Goal: Use online tool/utility: Utilize a website feature to perform a specific function

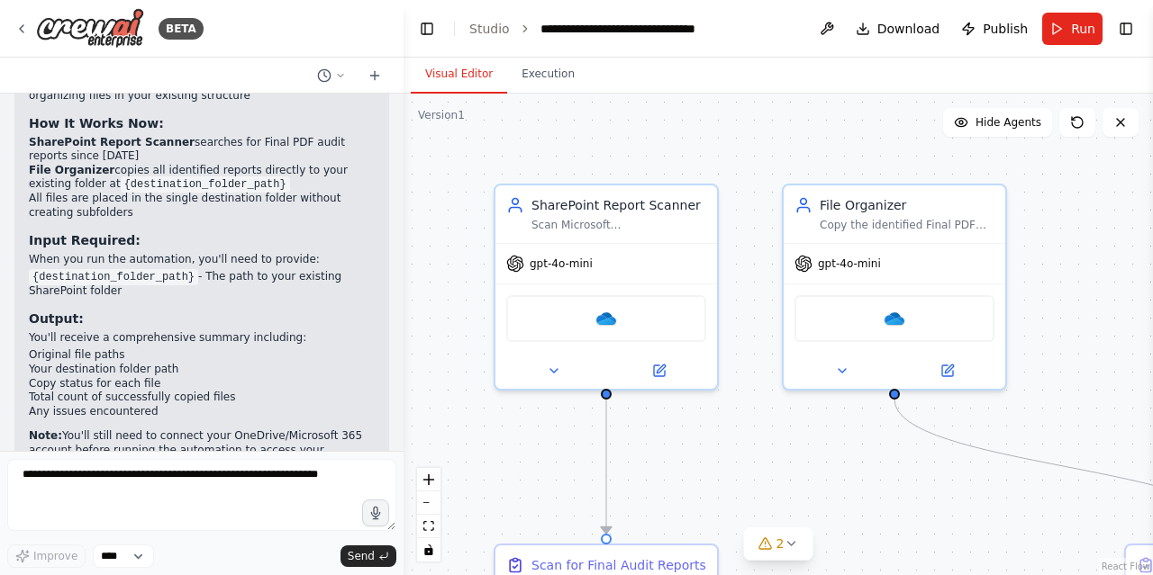
scroll to position [3917, 0]
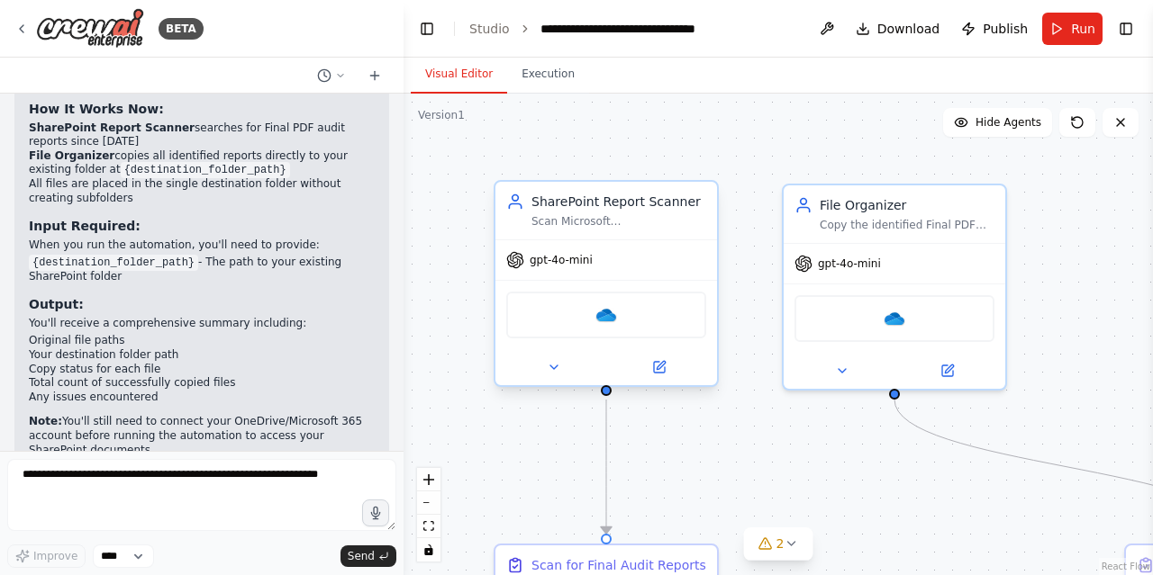
click at [620, 315] on div "OneDrive" at bounding box center [606, 315] width 200 height 47
click at [668, 382] on div at bounding box center [606, 367] width 222 height 36
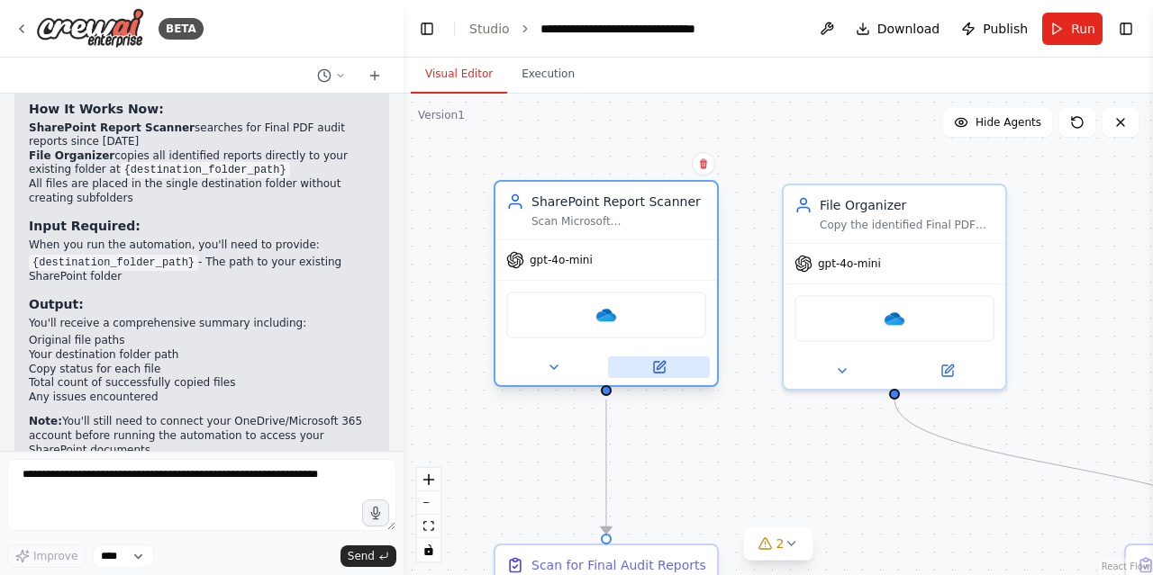
click at [669, 372] on button at bounding box center [659, 368] width 102 height 22
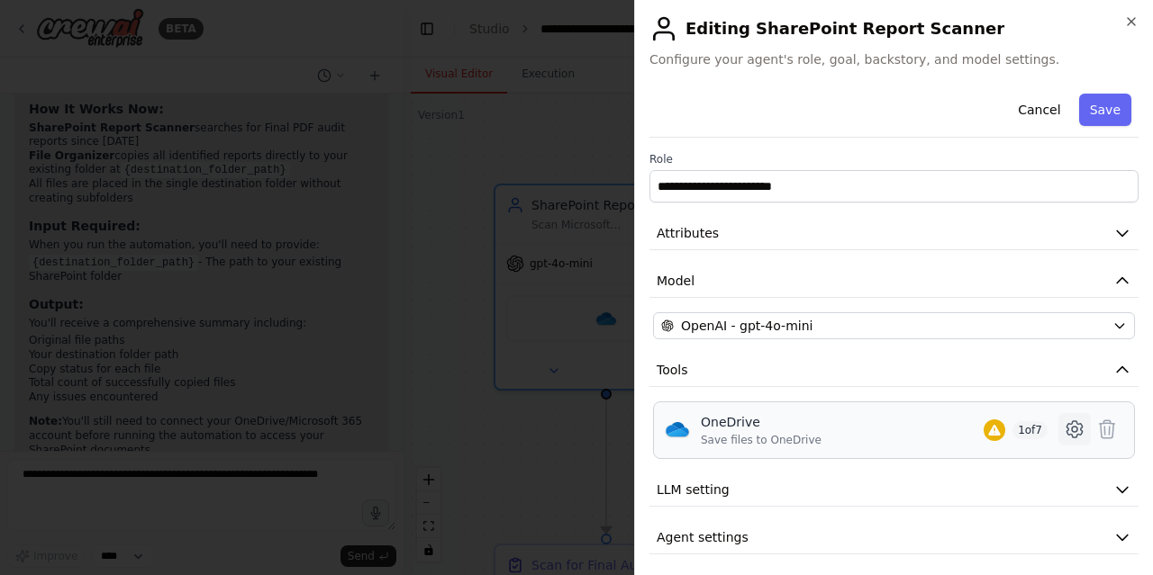
click at [1063, 429] on icon at bounding box center [1074, 430] width 22 height 22
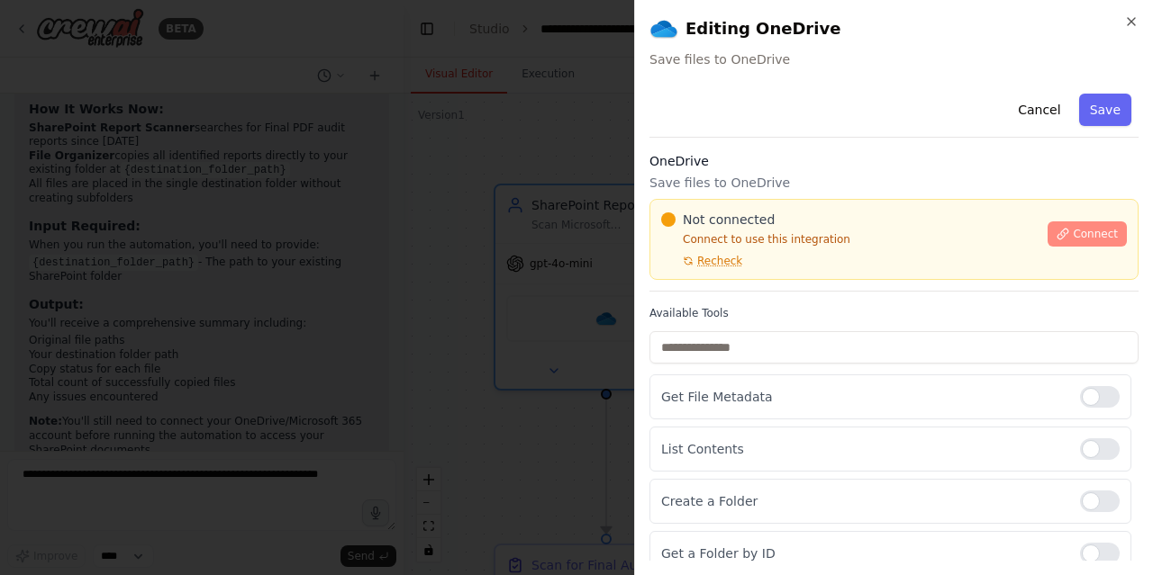
click at [1072, 232] on span "Connect" at bounding box center [1094, 234] width 45 height 14
click at [577, 50] on div at bounding box center [576, 287] width 1153 height 575
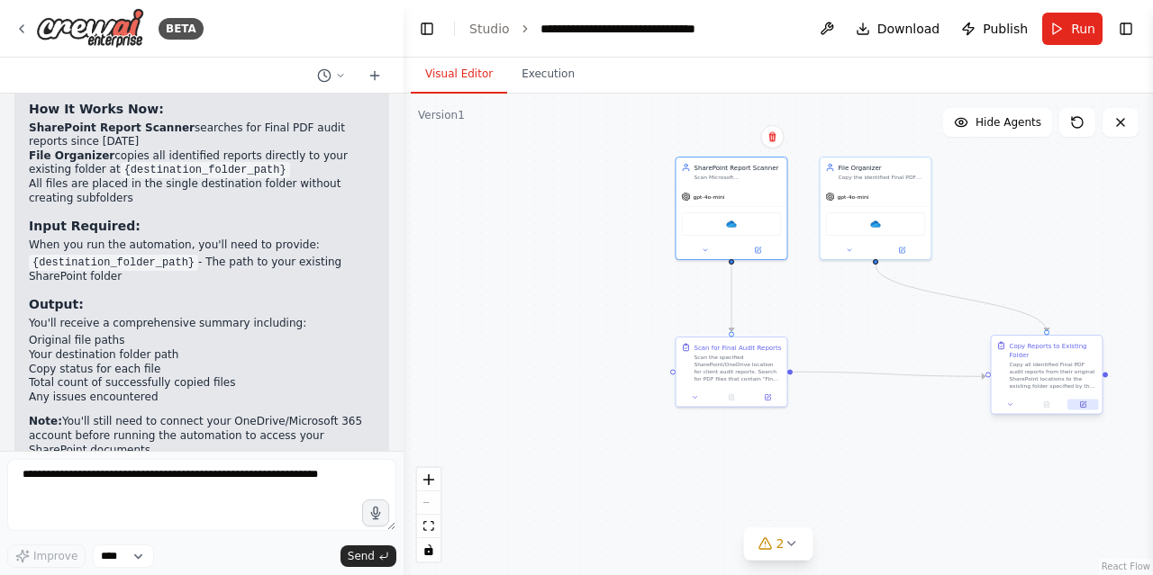
click at [1081, 410] on div at bounding box center [1046, 404] width 111 height 19
click at [1087, 400] on button at bounding box center [1082, 405] width 31 height 11
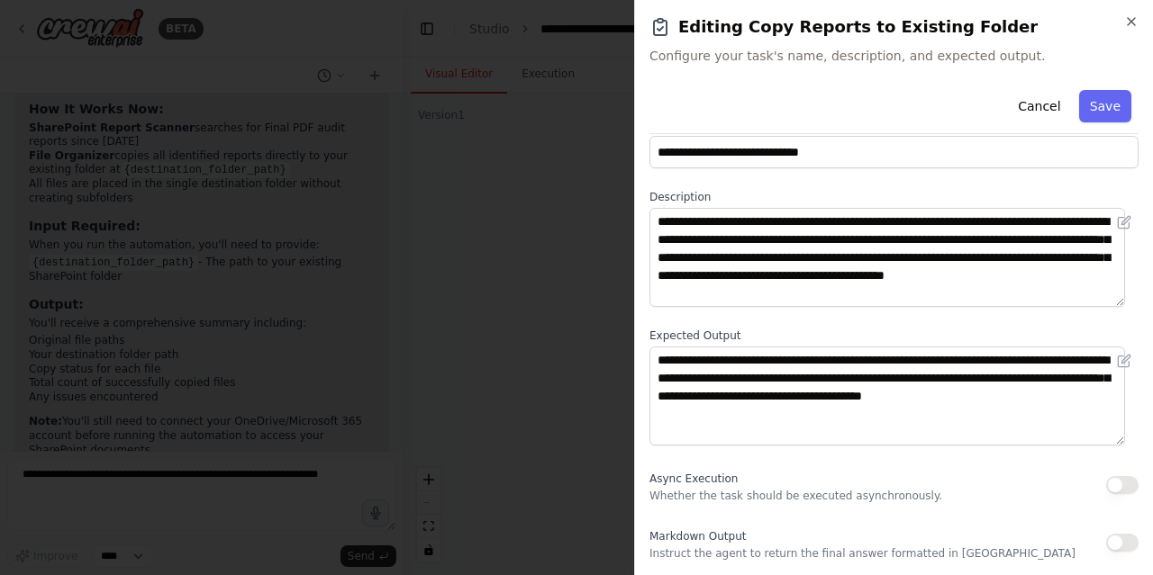
scroll to position [0, 0]
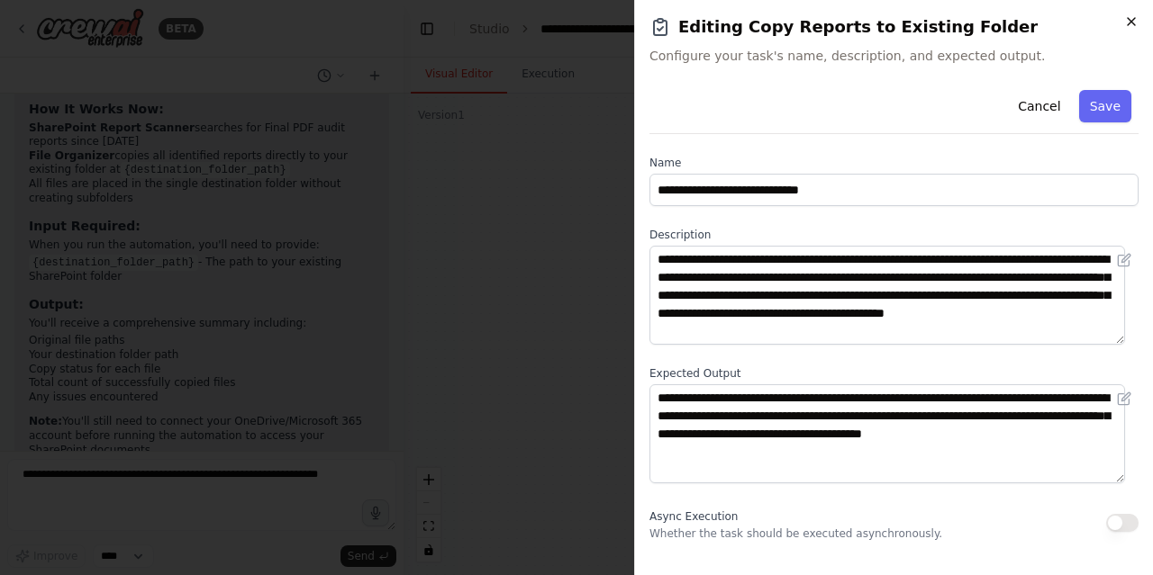
click at [1127, 20] on icon "button" at bounding box center [1131, 21] width 14 height 14
